Goal: Transaction & Acquisition: Purchase product/service

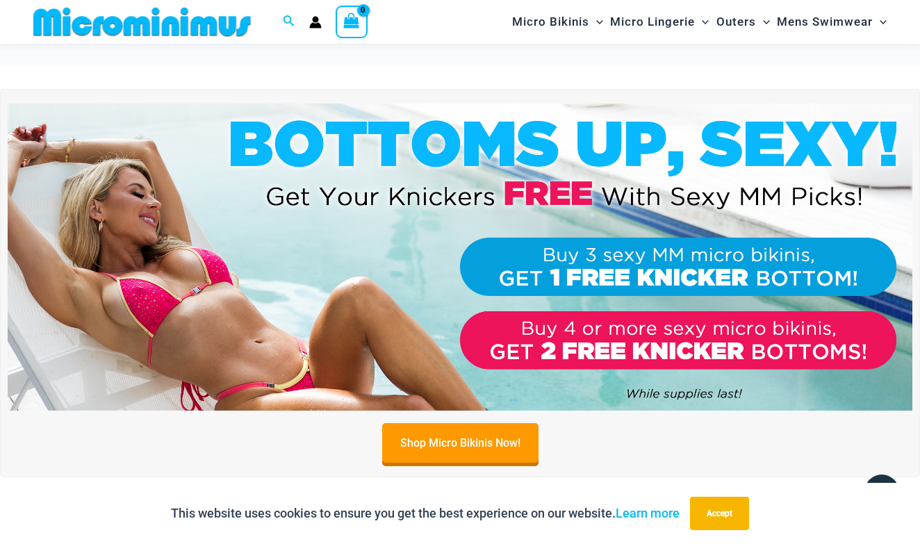
scroll to position [427, 0]
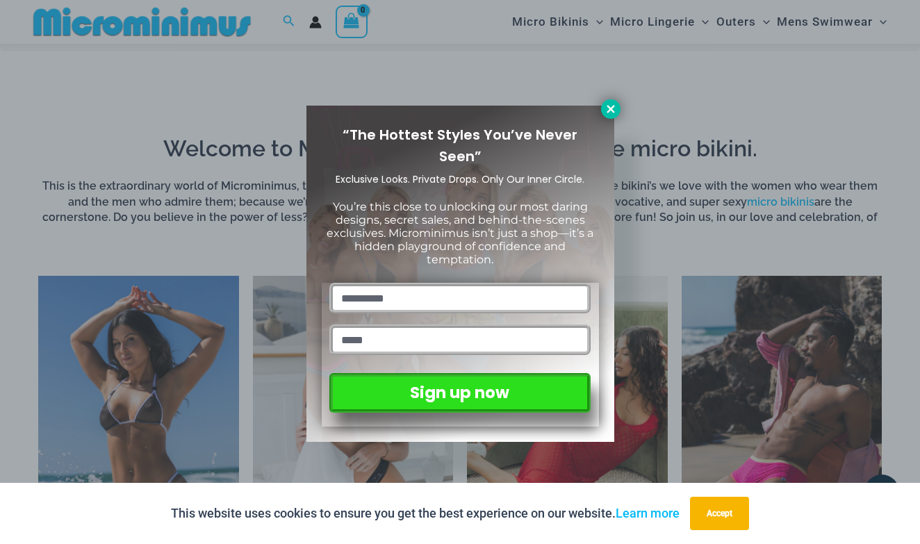
click at [611, 109] on icon at bounding box center [611, 109] width 8 height 8
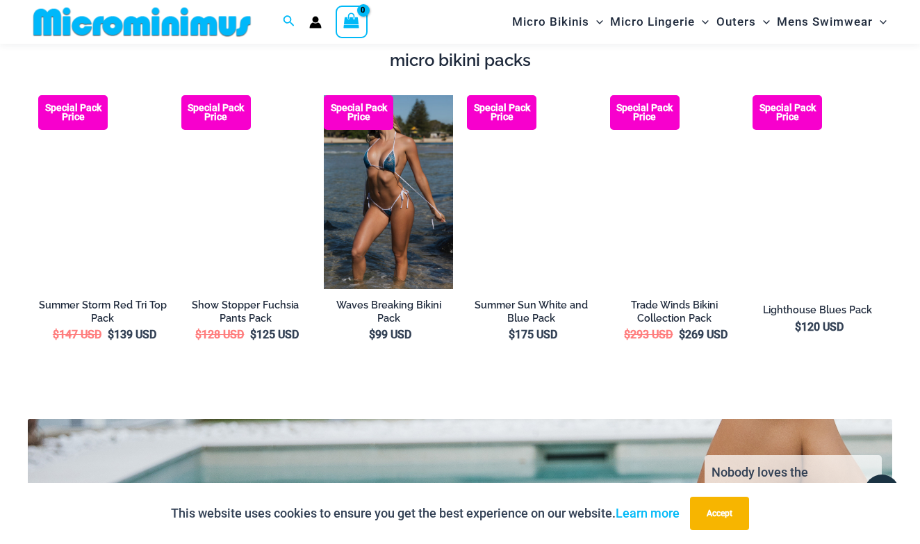
scroll to position [1918, 0]
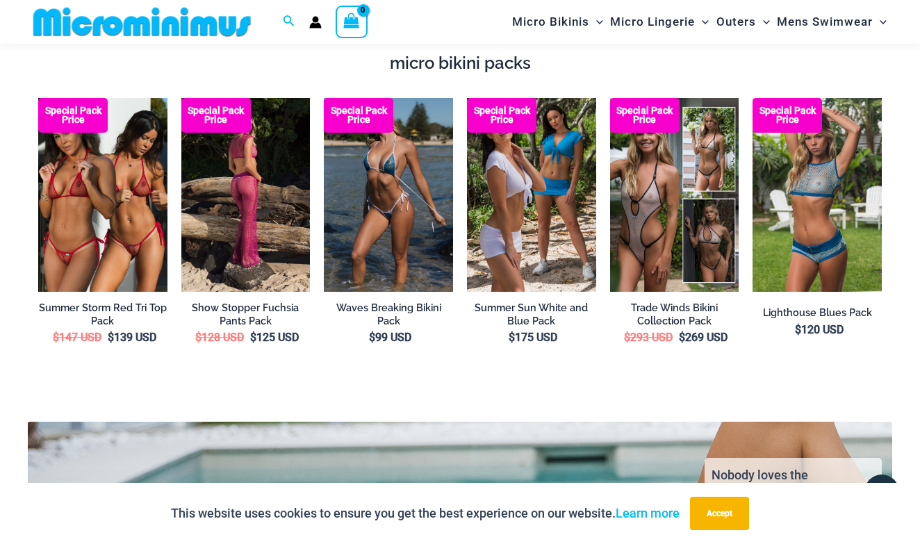
click at [256, 131] on img at bounding box center [245, 195] width 129 height 194
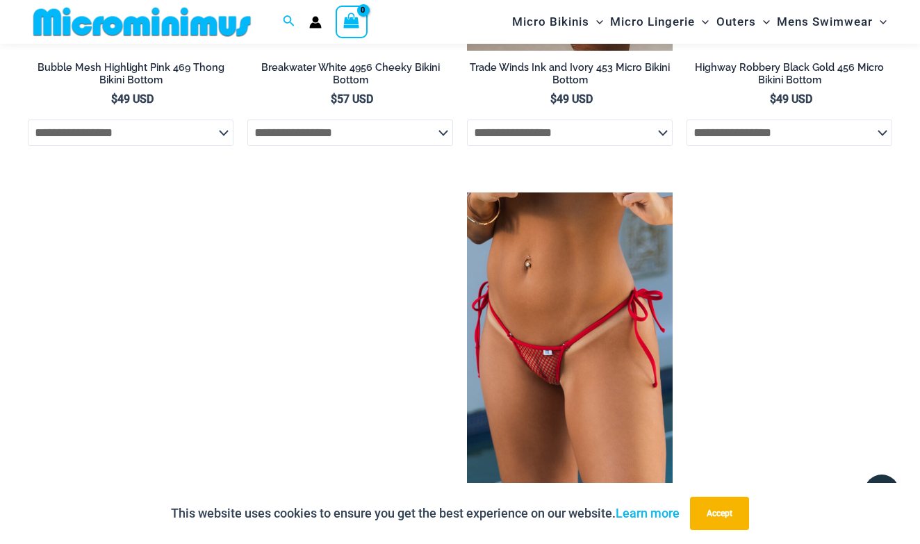
scroll to position [3770, 0]
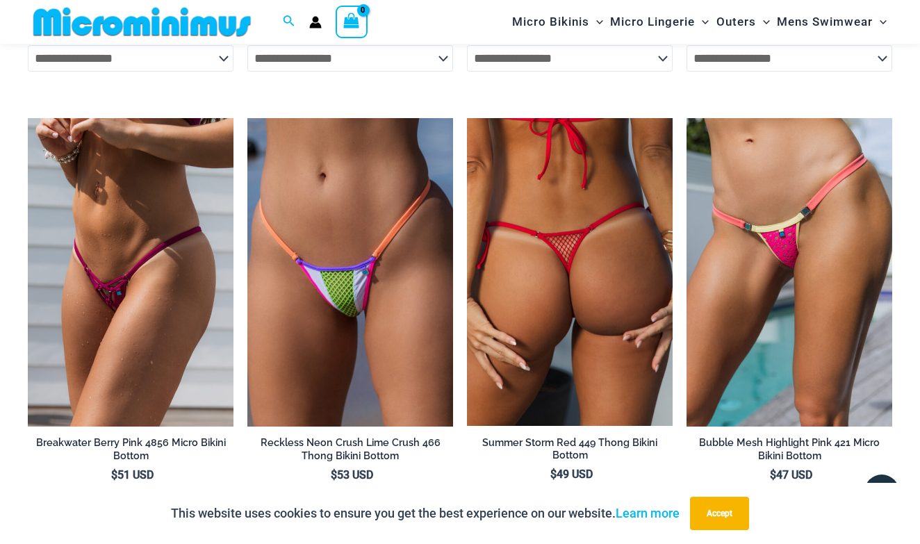
click at [548, 182] on img at bounding box center [570, 272] width 206 height 309
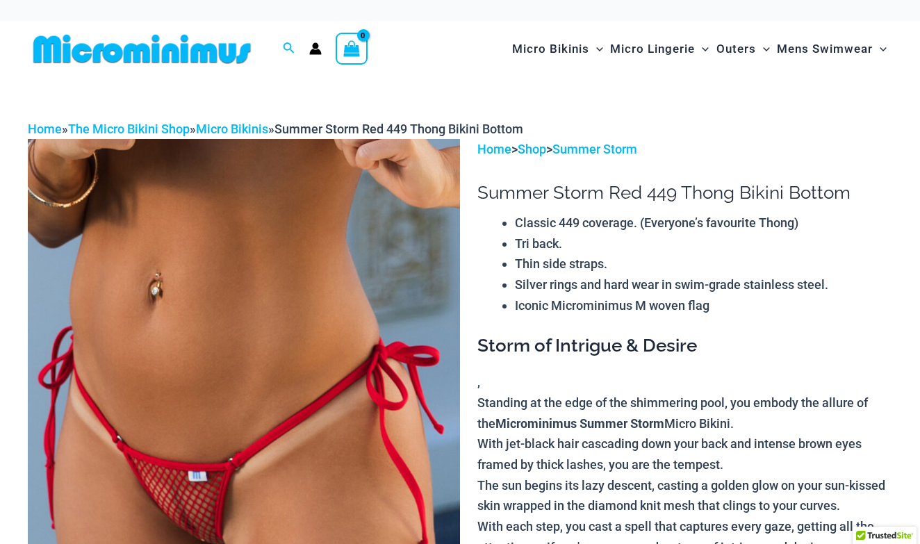
scroll to position [88, 0]
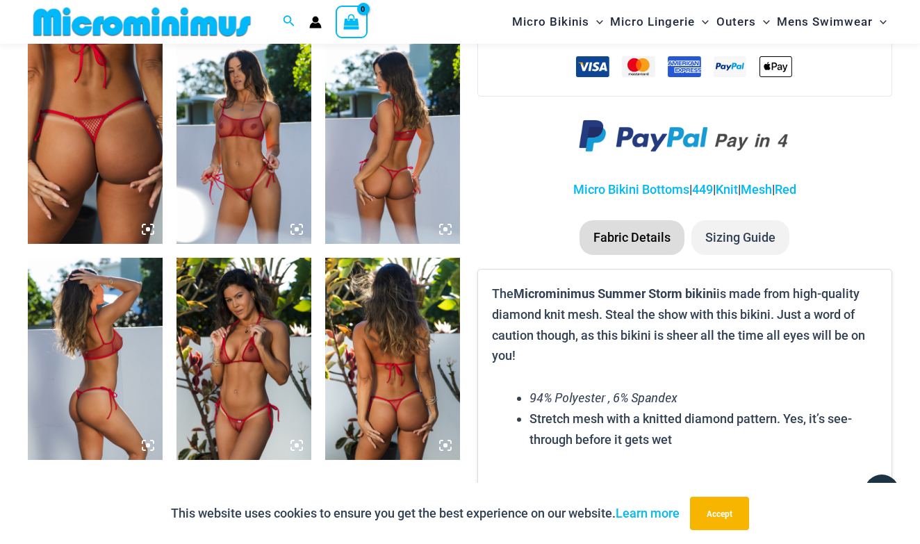
scroll to position [748, 0]
click at [243, 162] on img at bounding box center [244, 142] width 135 height 202
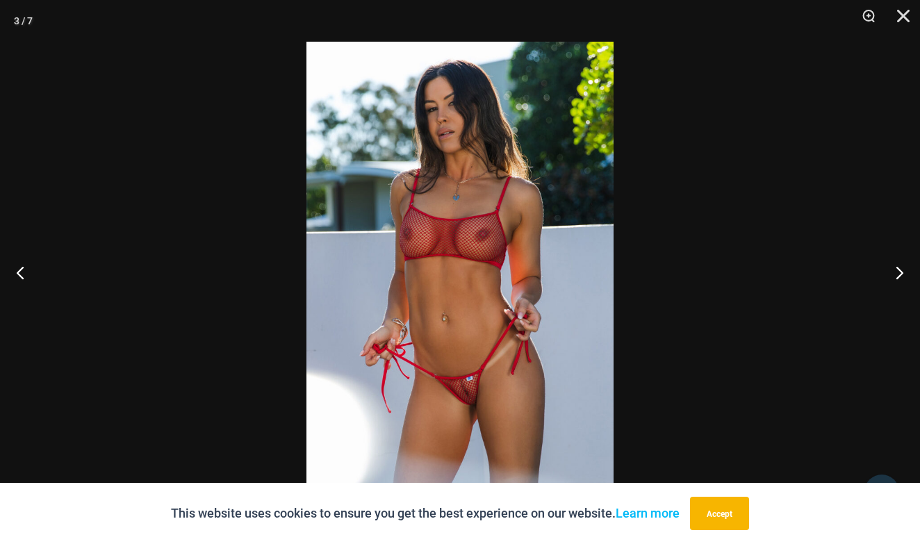
click at [409, 231] on img at bounding box center [459, 272] width 307 height 461
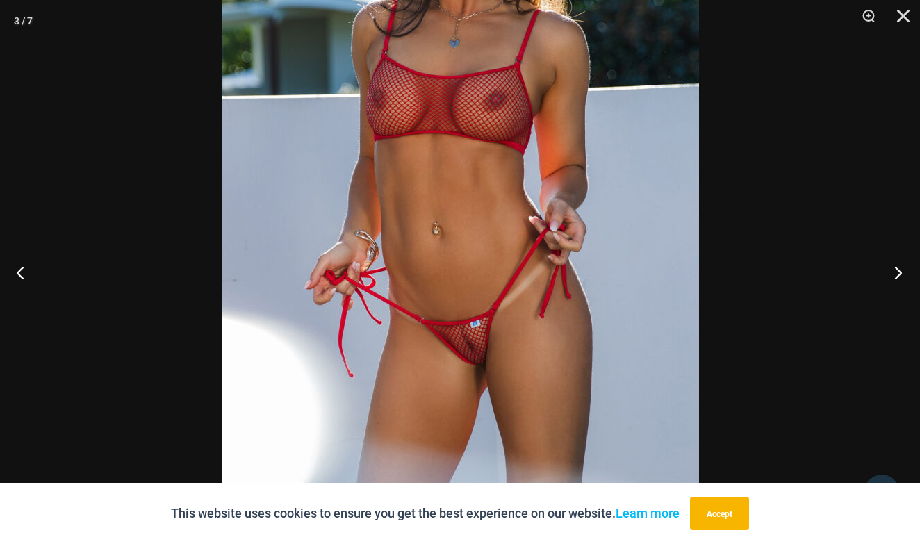
click at [896, 277] on button "Next" at bounding box center [894, 272] width 52 height 69
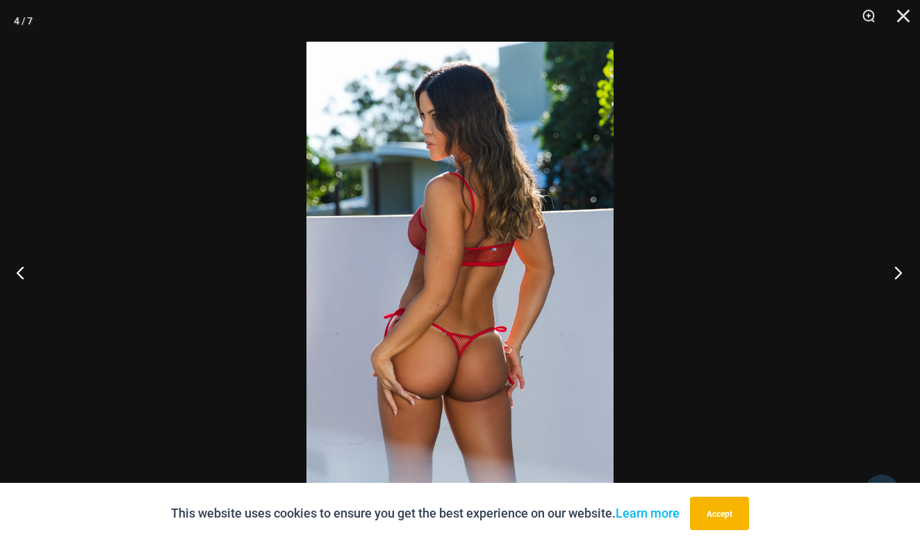
click at [896, 276] on button "Next" at bounding box center [894, 272] width 52 height 69
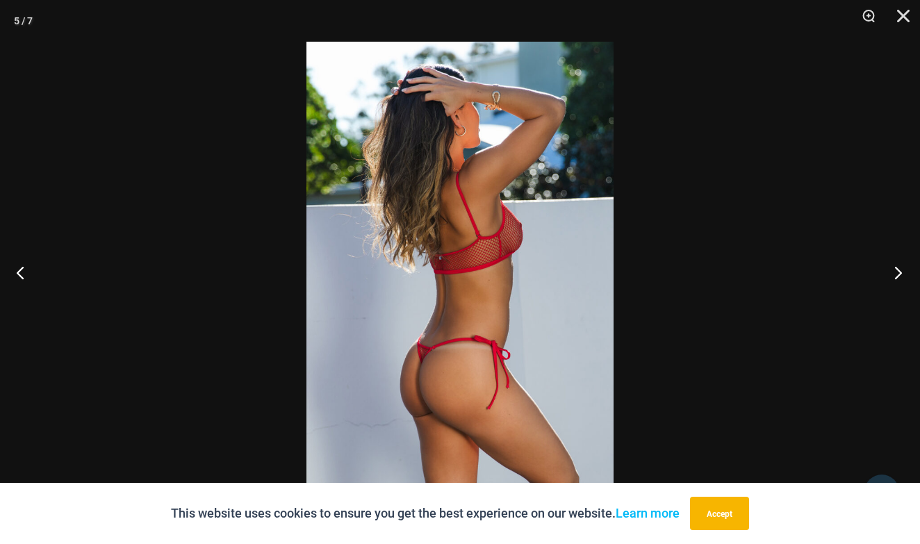
click at [896, 276] on button "Next" at bounding box center [894, 272] width 52 height 69
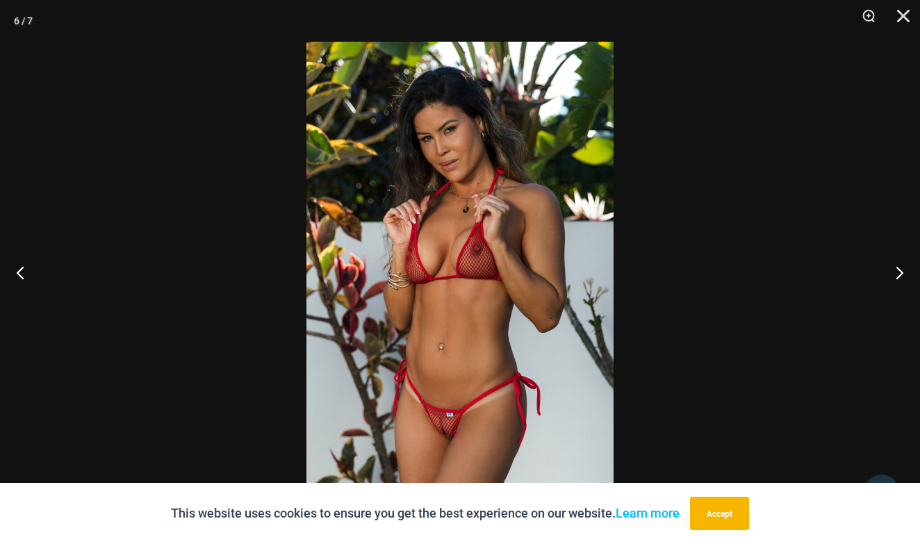
click at [507, 304] on img at bounding box center [459, 272] width 307 height 461
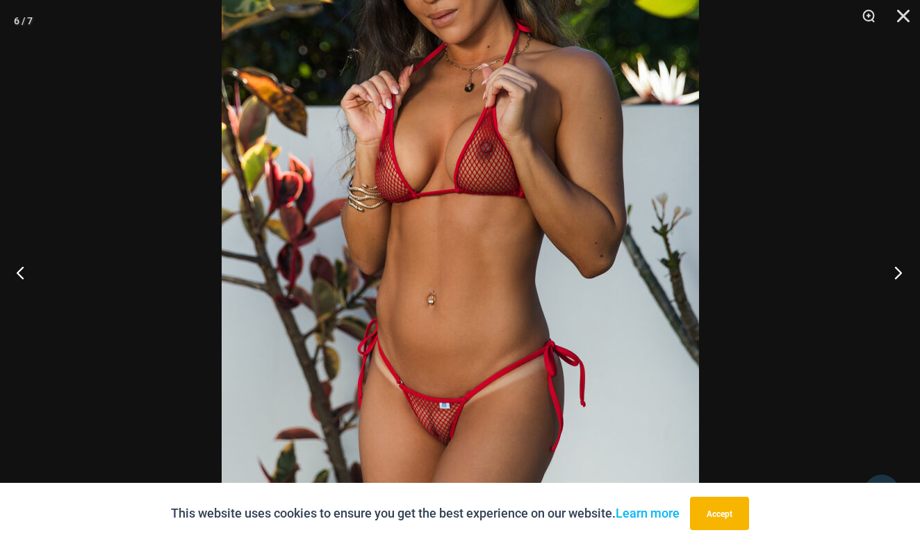
click at [898, 272] on button "Next" at bounding box center [894, 272] width 52 height 69
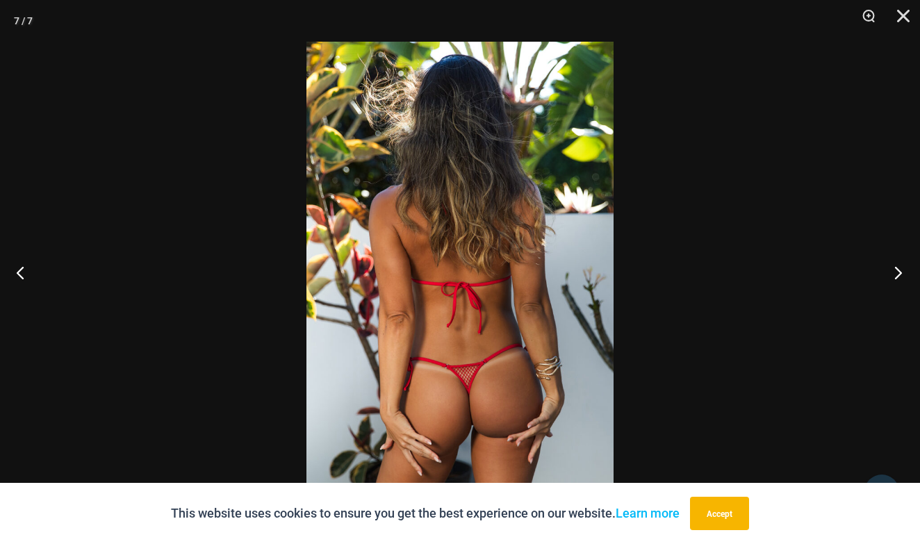
click at [898, 272] on button "Next" at bounding box center [894, 272] width 52 height 69
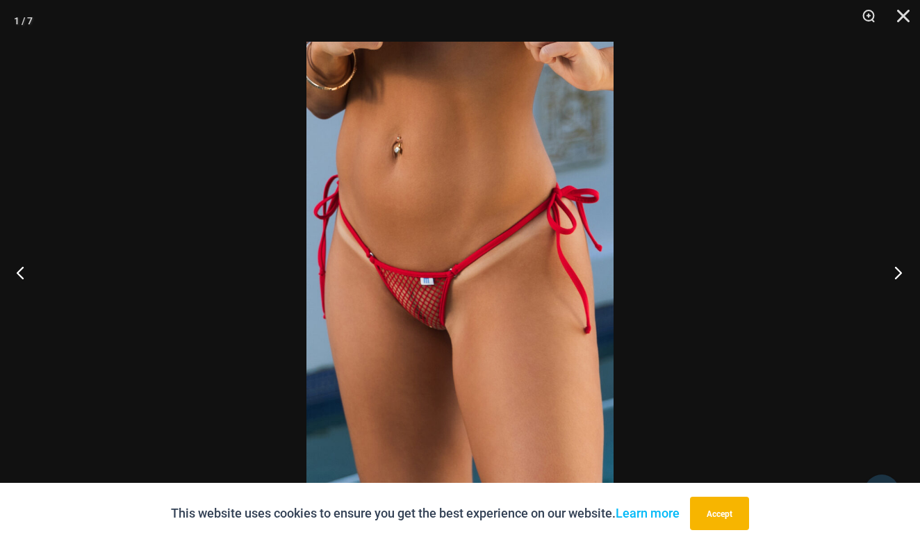
click at [898, 272] on button "Next" at bounding box center [894, 272] width 52 height 69
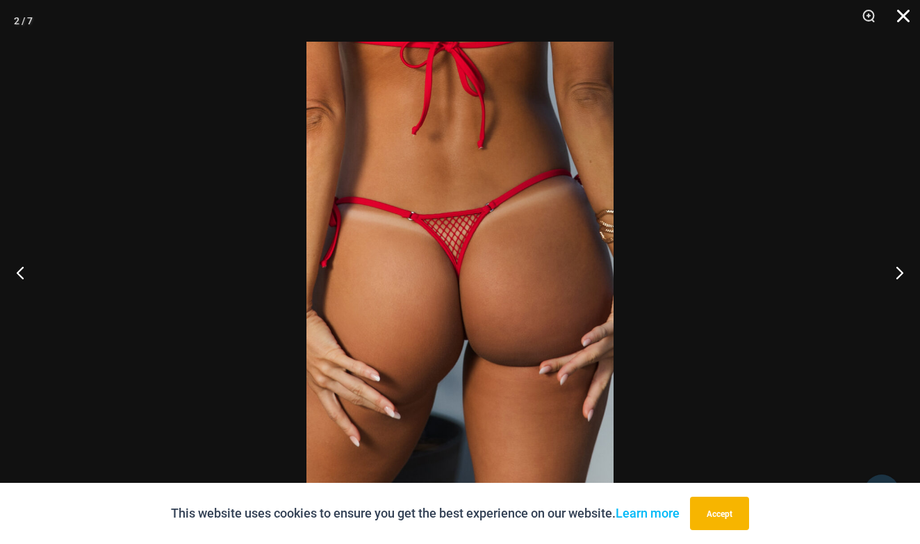
click at [902, 12] on button "Close" at bounding box center [898, 21] width 35 height 42
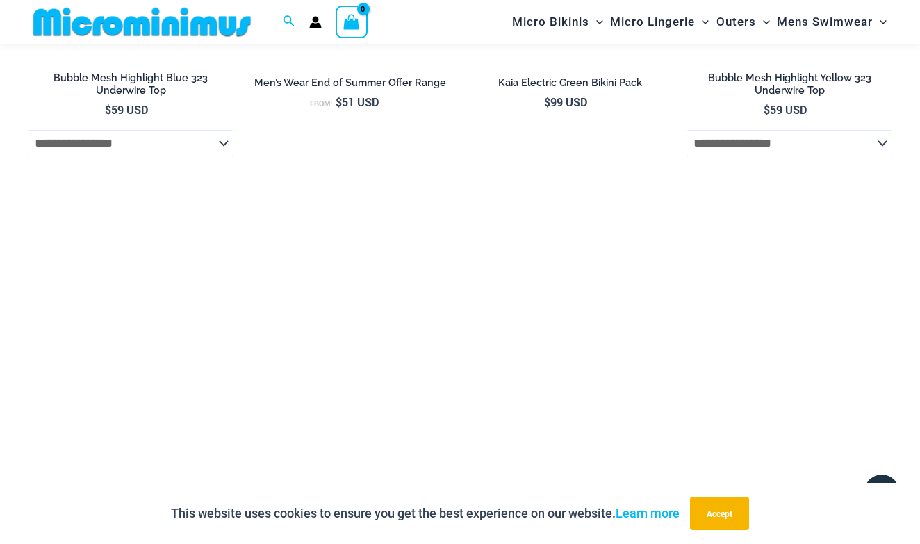
scroll to position [2793, 0]
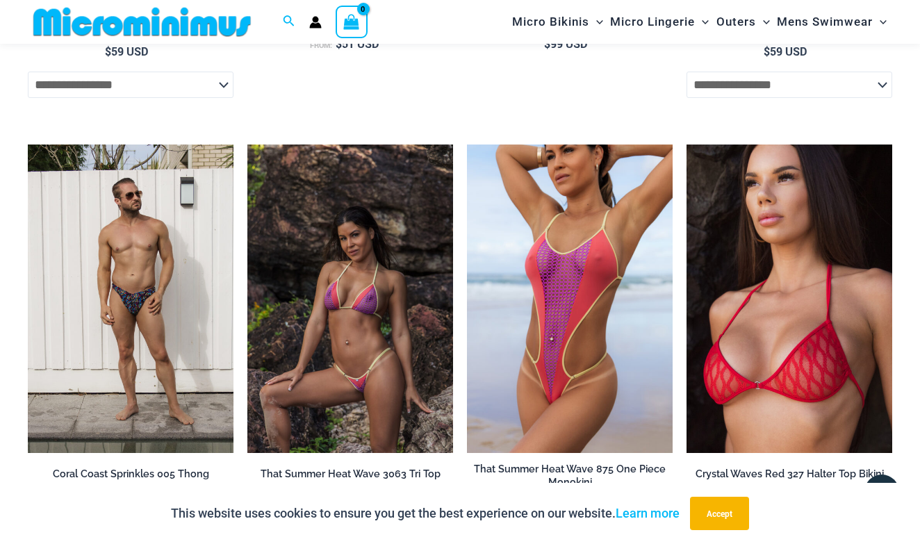
click at [380, 308] on img at bounding box center [350, 299] width 206 height 309
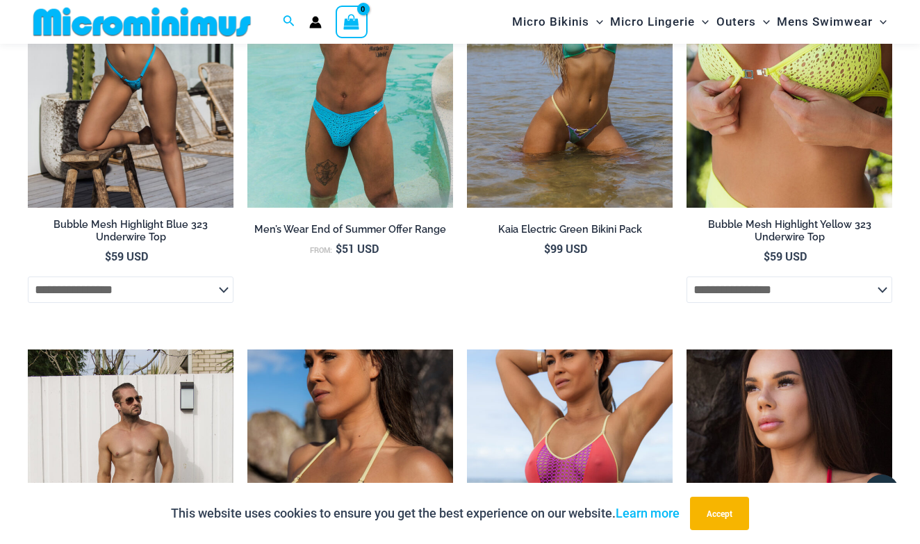
scroll to position [2581, 0]
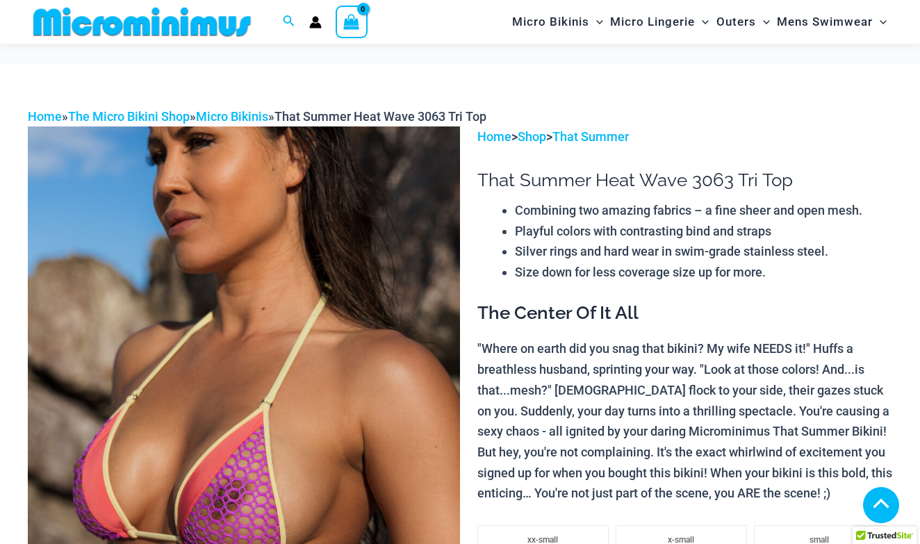
scroll to position [270, 0]
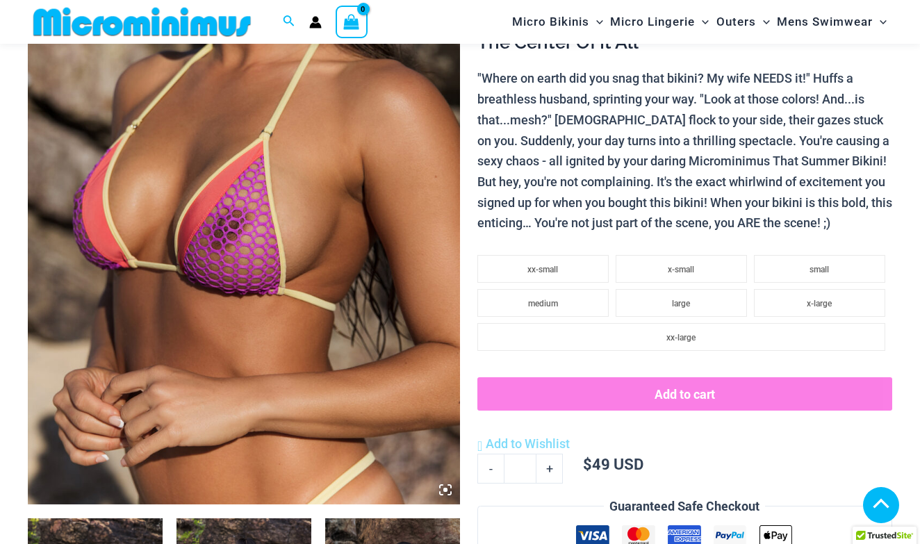
click at [300, 270] on img at bounding box center [244, 180] width 432 height 648
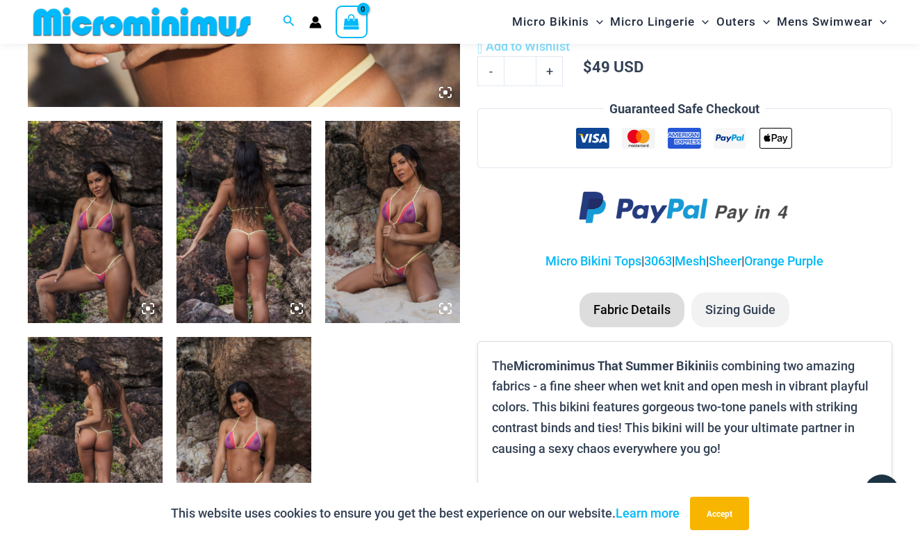
scroll to position [668, 0]
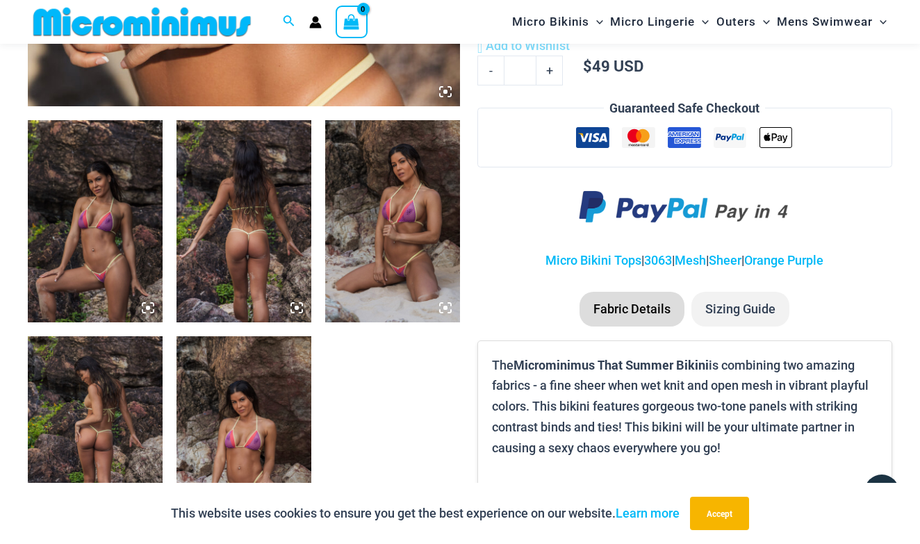
click at [394, 216] on img at bounding box center [392, 221] width 135 height 202
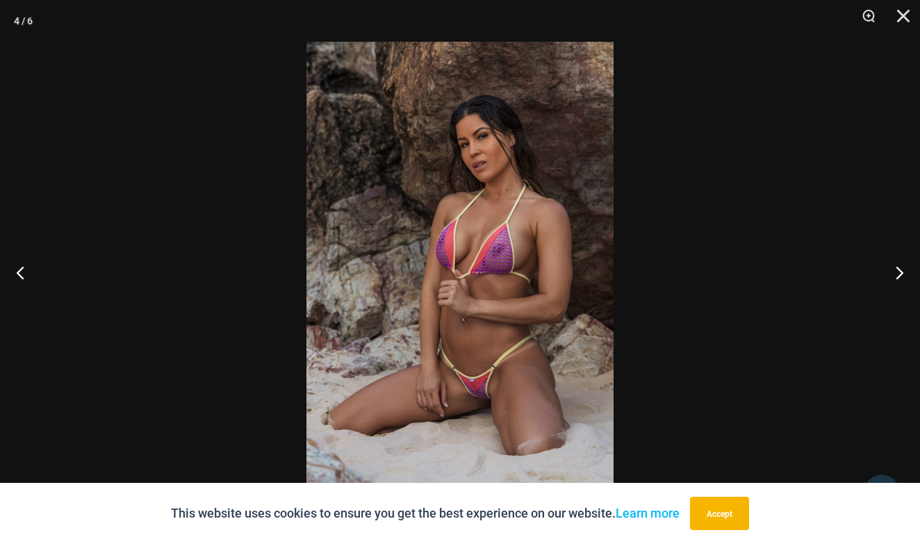
click at [394, 217] on img at bounding box center [459, 272] width 307 height 461
